Goal: Task Accomplishment & Management: Use online tool/utility

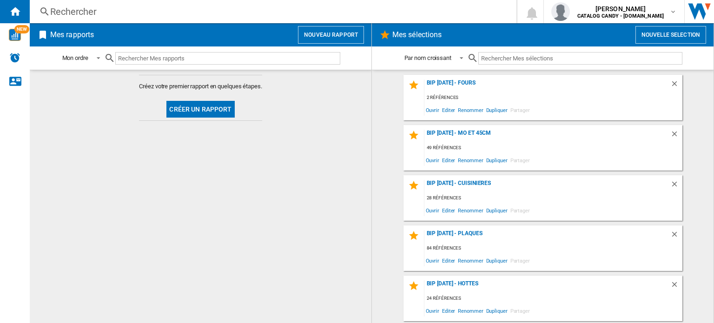
click at [66, 5] on div "Rechercher Rechercher 0 [PERSON_NAME] CATALOG CANDY - [DOMAIN_NAME] CATALOG CAN…" at bounding box center [372, 11] width 684 height 23
click at [77, 7] on div "Rechercher" at bounding box center [271, 11] width 442 height 13
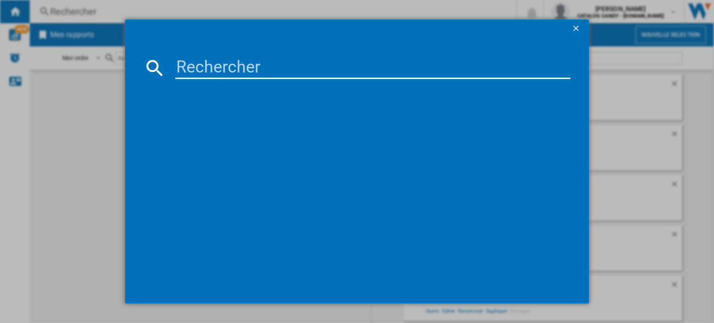
click at [190, 68] on input at bounding box center [372, 68] width 395 height 22
type input "BXP2337B"
click at [64, 193] on div "BXP2337B références (0) Aucun résultat" at bounding box center [357, 161] width 714 height 323
click at [575, 26] on ng-md-icon "getI18NText('BUTTONS.CLOSE_DIALOG')" at bounding box center [576, 29] width 11 height 11
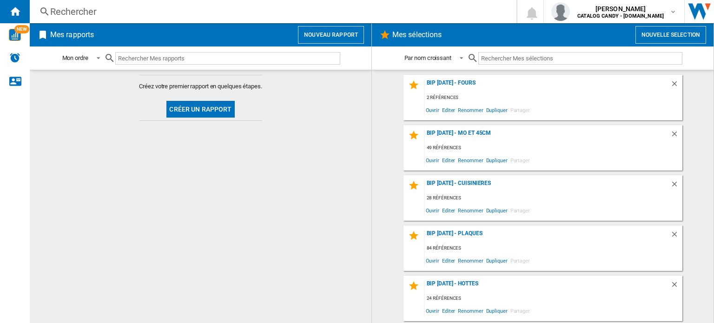
click at [216, 113] on button "Créer un rapport" at bounding box center [200, 109] width 68 height 17
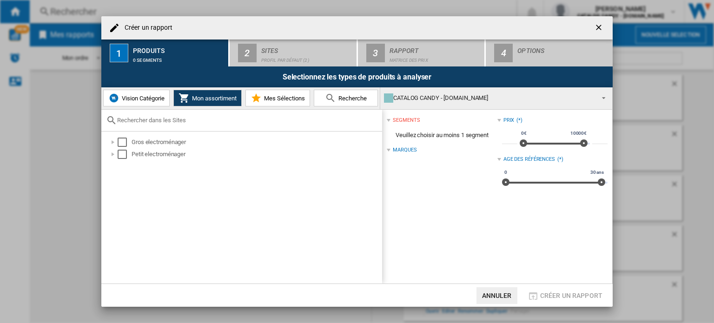
click at [139, 104] on button "Vision Catégorie" at bounding box center [136, 98] width 66 height 17
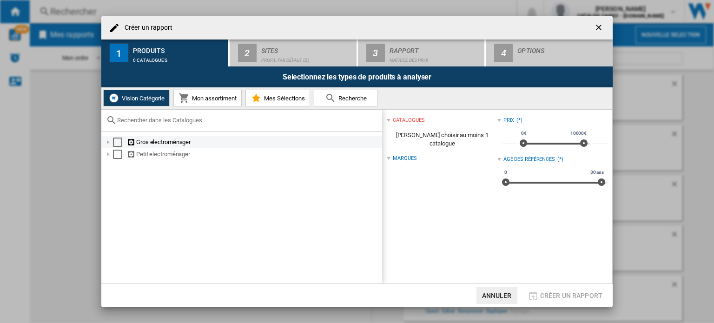
click at [106, 141] on div at bounding box center [108, 142] width 9 height 9
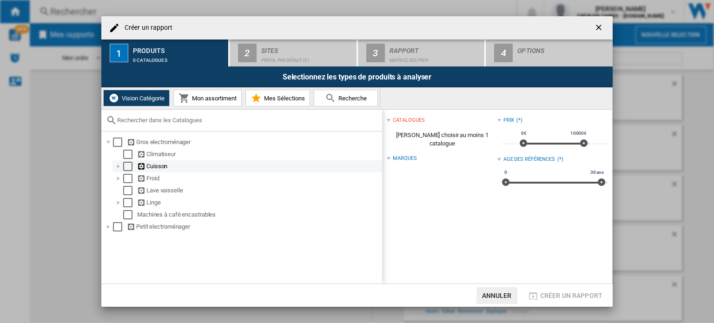
click at [119, 166] on div at bounding box center [118, 166] width 9 height 9
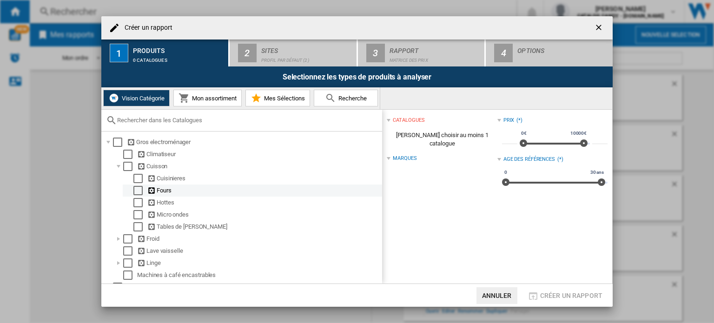
click at [136, 191] on div "Select" at bounding box center [137, 190] width 9 height 9
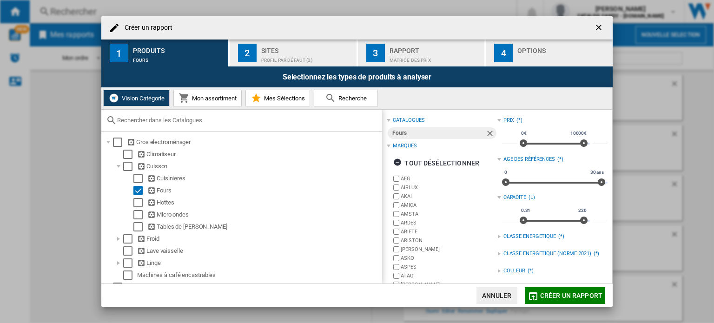
click at [268, 57] on div "Profil par défaut (2)" at bounding box center [307, 58] width 92 height 10
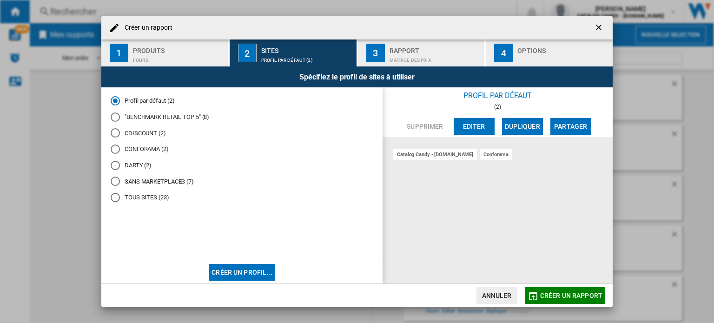
click at [477, 125] on button "Editer" at bounding box center [474, 126] width 41 height 17
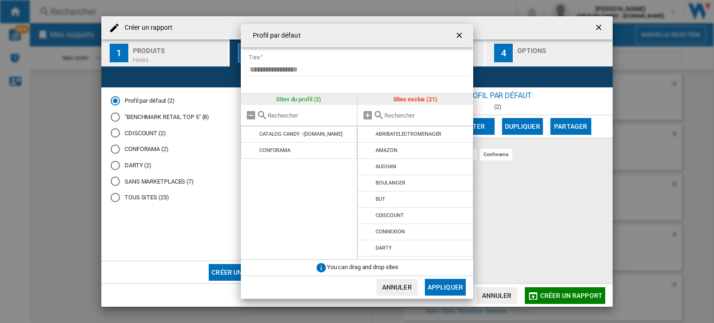
click at [402, 286] on button "Annuler" at bounding box center [397, 287] width 41 height 17
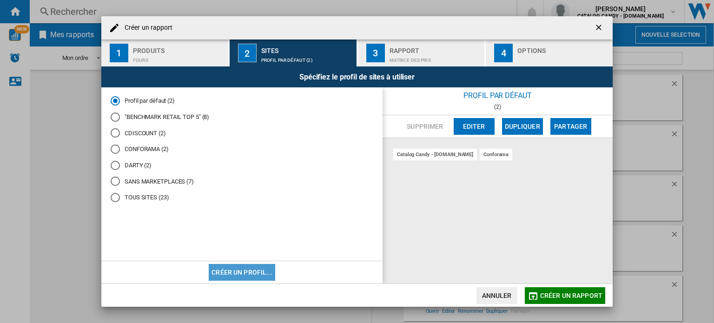
click at [255, 273] on button "Créer un profil..." at bounding box center [242, 272] width 66 height 17
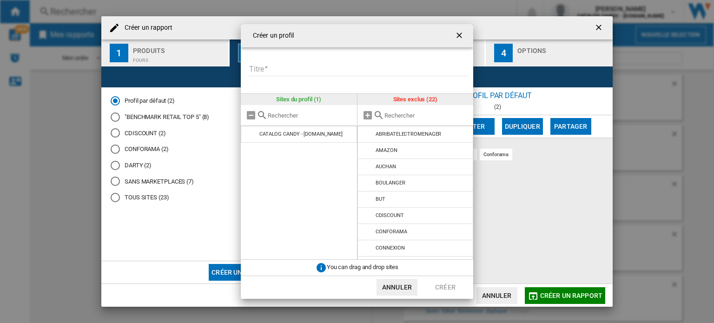
click at [273, 69] on input "Titre" at bounding box center [359, 69] width 220 height 14
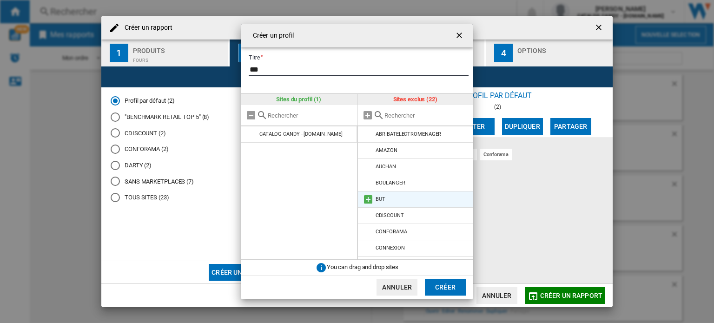
type input "***"
click at [366, 198] on md-icon "{{::title}} {{::getI18NText('BUTTONS.CANCEL')}} ..." at bounding box center [368, 199] width 11 height 11
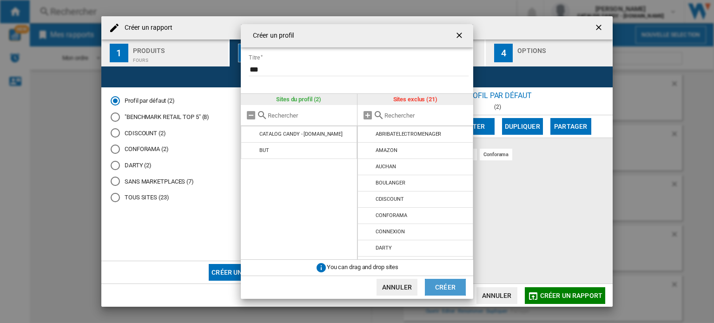
click at [445, 290] on button "Créer" at bounding box center [445, 287] width 41 height 17
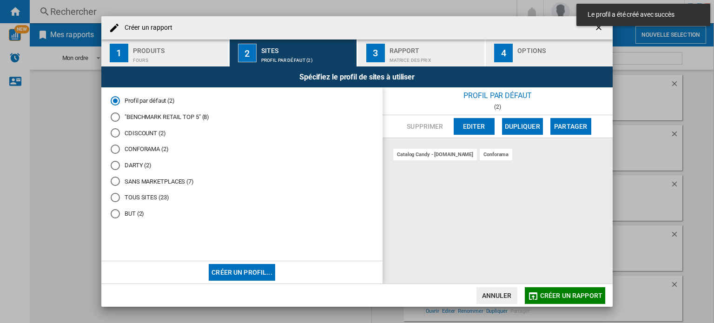
click at [119, 212] on div "BUT (2)" at bounding box center [115, 213] width 9 height 9
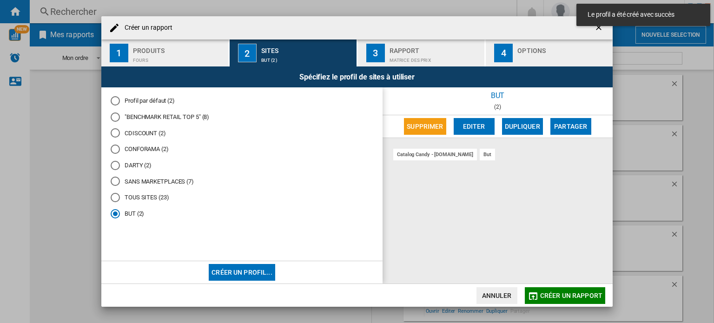
click at [558, 292] on span "Créer un rapport" at bounding box center [571, 295] width 62 height 7
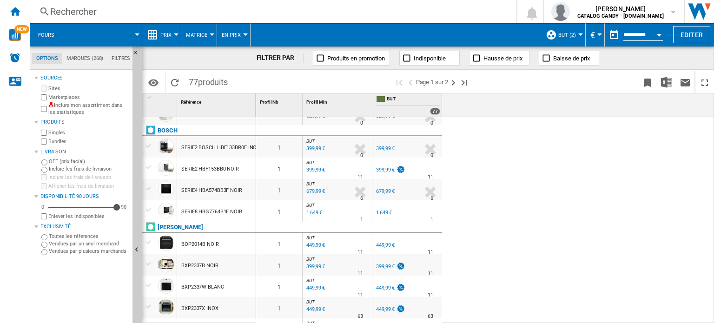
scroll to position [232, 0]
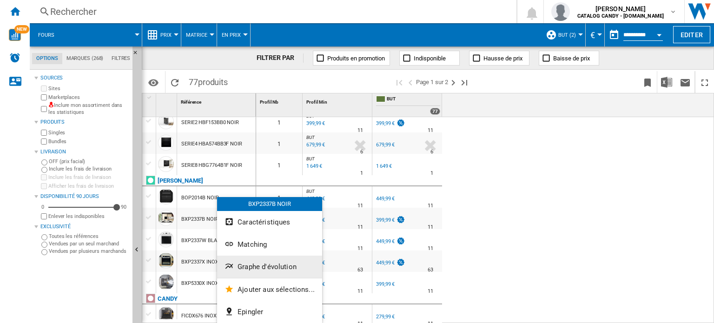
click at [281, 269] on span "Graphe d'évolution" at bounding box center [267, 267] width 59 height 8
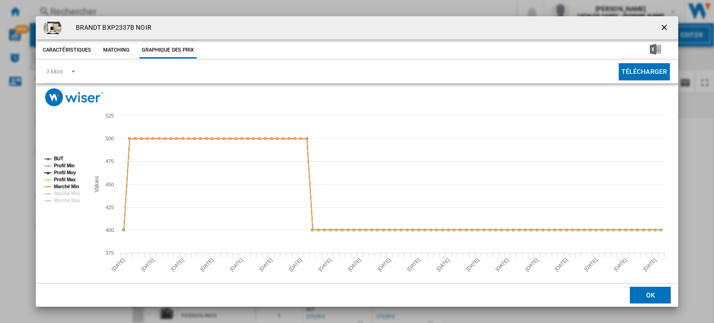
click at [662, 26] on ng-md-icon "getI18NText('BUTTONS.CLOSE_DIALOG')" at bounding box center [665, 28] width 11 height 11
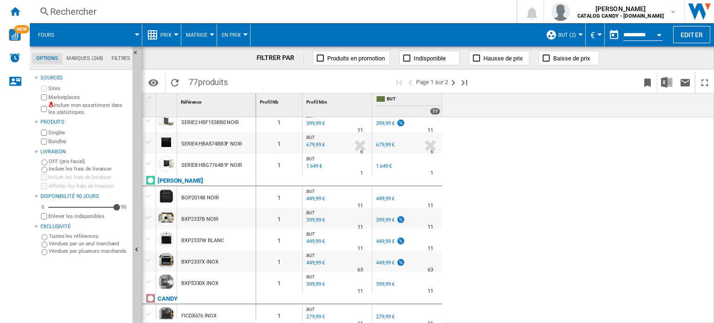
click at [562, 187] on div "0 1 BUT : FR BUT -1.0 % 259,99 € % N/A 11 BUT : FR BUT FR BUT -1.0 % 259,99 € %…" at bounding box center [485, 220] width 458 height 207
